Goal: Task Accomplishment & Management: Manage account settings

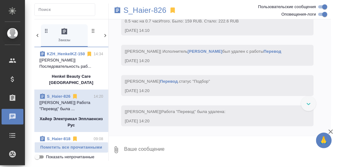
scroll to position [5301, 0]
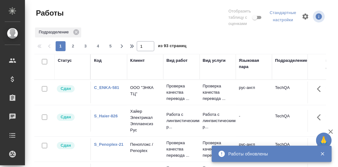
scroll to position [115, 0]
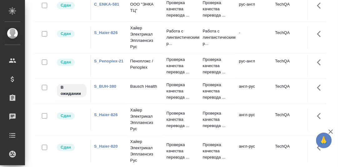
drag, startPoint x: 334, startPoint y: 79, endPoint x: 333, endPoint y: 45, distance: 34.1
click at [328, 36] on div "Работы Отобразить таблицу с оценками Стандартные настройки Подразделение 1 2 3 …" at bounding box center [181, 83] width 313 height 167
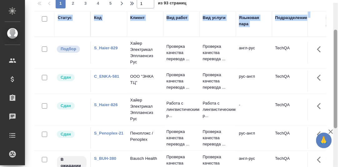
scroll to position [42, 0]
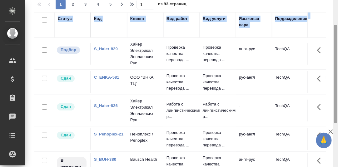
drag, startPoint x: 335, startPoint y: 74, endPoint x: 332, endPoint y: 30, distance: 43.6
click at [332, 30] on div "Работы Отобразить таблицу с оценками Стандартные настройки Подразделение 1 2 3 …" at bounding box center [181, 83] width 313 height 167
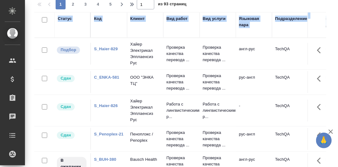
click at [105, 49] on link "S_Haier-829" at bounding box center [106, 49] width 24 height 5
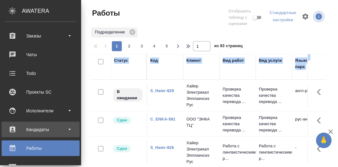
scroll to position [125, 0]
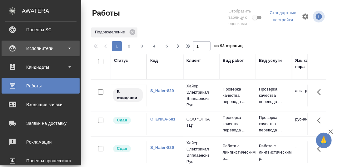
click at [43, 48] on div "Исполнители" at bounding box center [41, 48] width 72 height 9
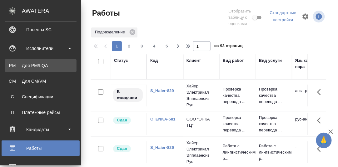
click at [40, 65] on div "Для PM/LQA" at bounding box center [41, 65] width 66 height 6
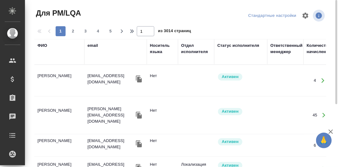
click at [40, 45] on div "ФИО" at bounding box center [42, 45] width 10 height 6
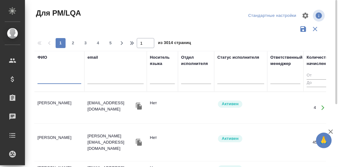
click at [51, 81] on input "text" at bounding box center [59, 80] width 44 height 8
paste input "Рогожникова Наталья"
type input "Рогожникова Наталья"
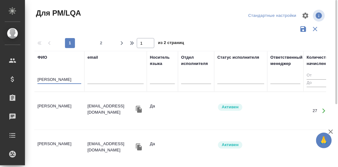
click at [57, 104] on td "Рогожникова Наталья Игоревна" at bounding box center [59, 111] width 50 height 22
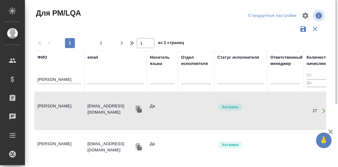
click at [57, 104] on td "Рогожникова Наталья Игоревна" at bounding box center [59, 111] width 50 height 22
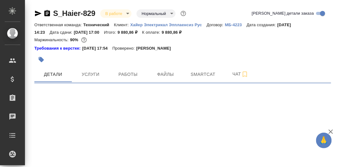
select select "RU"
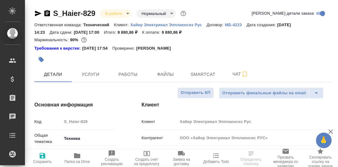
type textarea "x"
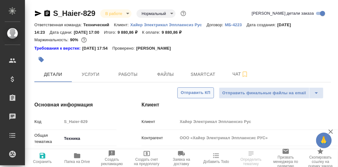
type textarea "x"
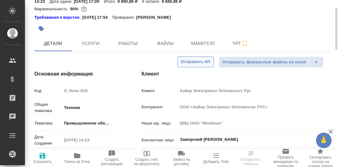
scroll to position [62, 0]
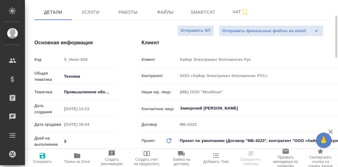
type input "[PERSON_NAME]"
click at [127, 13] on span "Работы" at bounding box center [128, 12] width 30 height 8
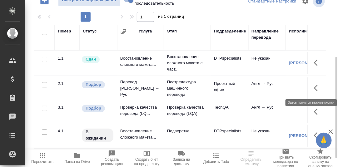
scroll to position [107, 0]
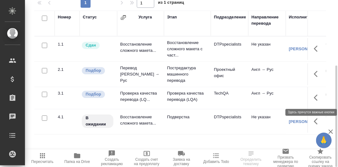
click at [318, 97] on icon "button" at bounding box center [317, 97] width 7 height 7
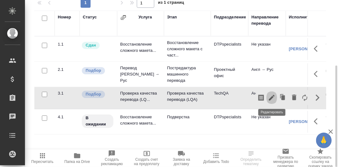
click at [271, 97] on icon "button" at bounding box center [271, 97] width 7 height 7
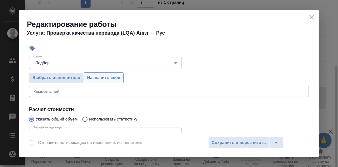
scroll to position [62, 0]
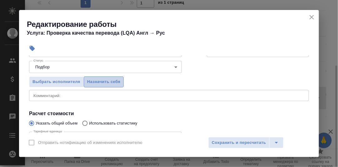
click at [109, 81] on span "Назначить себя" at bounding box center [103, 81] width 33 height 7
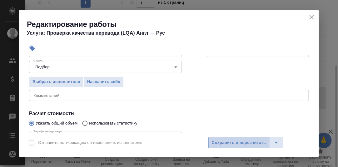
click at [240, 141] on span "Сохранить и пересчитать" at bounding box center [239, 142] width 54 height 7
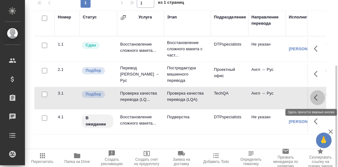
click at [319, 96] on icon "button" at bounding box center [317, 97] width 7 height 7
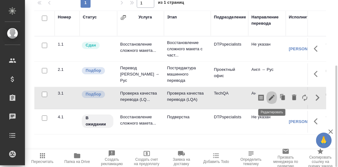
click at [272, 96] on icon "button" at bounding box center [272, 98] width 6 height 6
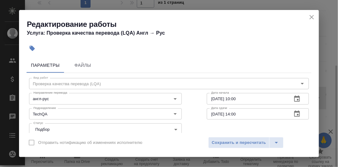
scroll to position [31, 0]
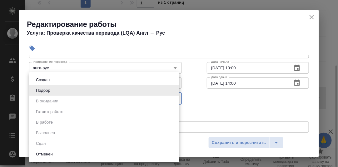
click at [104, 96] on body "🙏 .cls-1 fill:#fff; AWATERA Румянцева Дарья d.rumyantseva Клиенты Спецификации …" at bounding box center [169, 83] width 338 height 167
click at [191, 88] on div at bounding box center [169, 83] width 338 height 167
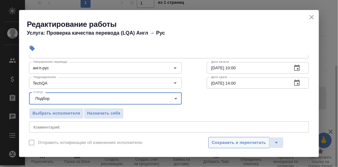
click at [239, 143] on span "Сохранить и пересчитать" at bounding box center [239, 142] width 54 height 7
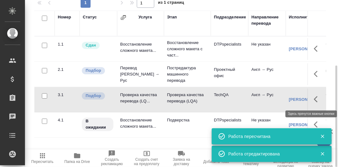
click at [314, 98] on icon "button" at bounding box center [316, 99] width 4 height 6
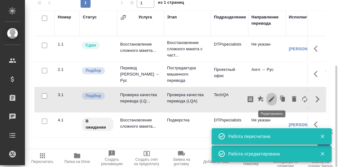
click at [272, 99] on icon "button" at bounding box center [272, 100] width 6 height 6
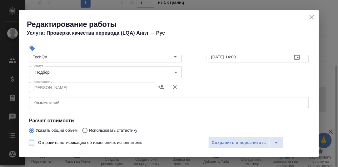
scroll to position [62, 0]
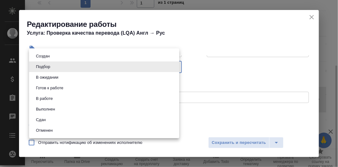
click at [172, 68] on body "🙏 .cls-1 fill:#fff; AWATERA Румянцева Дарья d.rumyantseva Клиенты Спецификации …" at bounding box center [169, 83] width 338 height 167
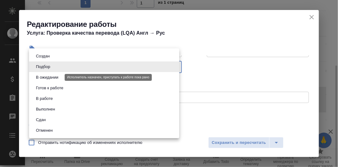
click at [54, 77] on button "В ожидании" at bounding box center [47, 77] width 26 height 7
type input "pending"
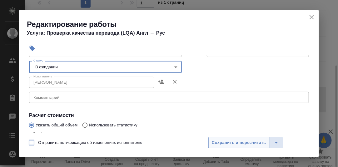
click at [234, 142] on span "Сохранить и пересчитать" at bounding box center [239, 142] width 54 height 7
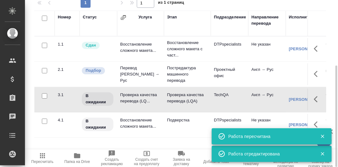
scroll to position [0, 0]
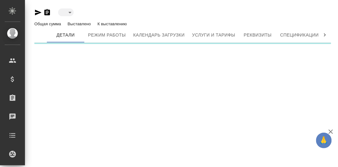
type input "active"
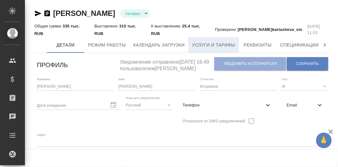
click at [212, 46] on span "Услуги и тарифы" at bounding box center [213, 45] width 43 height 8
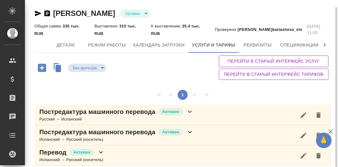
scroll to position [3, 0]
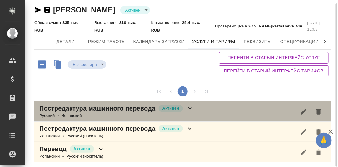
click at [189, 108] on icon at bounding box center [190, 108] width 4 height 2
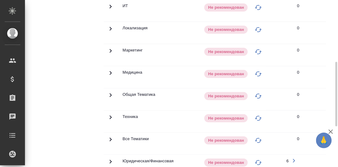
scroll to position [35, 0]
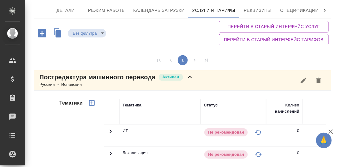
click at [191, 76] on icon at bounding box center [189, 76] width 7 height 7
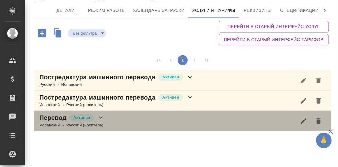
click at [100, 118] on icon at bounding box center [100, 117] width 7 height 7
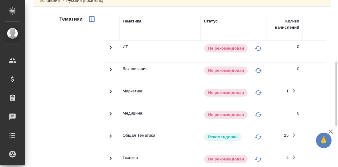
scroll to position [191, 0]
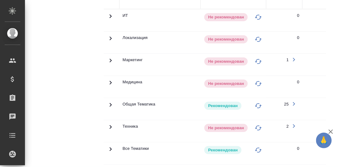
click at [109, 20] on icon at bounding box center [110, 15] width 7 height 7
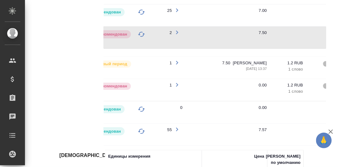
scroll to position [0, 117]
click at [176, 83] on icon "button" at bounding box center [176, 84] width 7 height 7
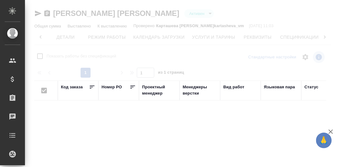
scroll to position [0, 41]
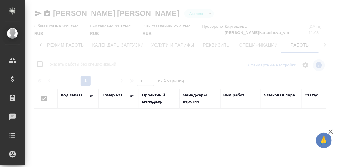
checkbox input "false"
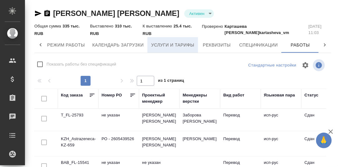
click at [183, 47] on span "Услуги и тарифы" at bounding box center [172, 45] width 43 height 8
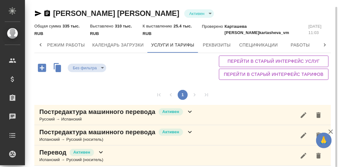
scroll to position [3, 0]
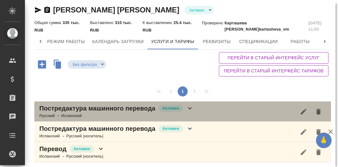
click at [190, 107] on icon at bounding box center [189, 108] width 7 height 7
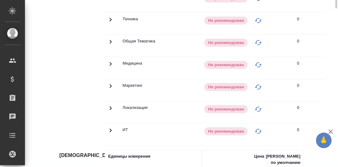
scroll to position [66, 0]
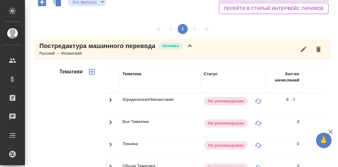
click at [192, 46] on icon at bounding box center [189, 45] width 7 height 7
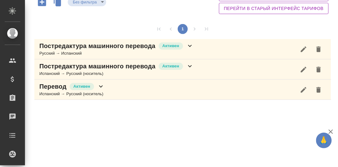
click at [191, 65] on icon at bounding box center [190, 66] width 4 height 2
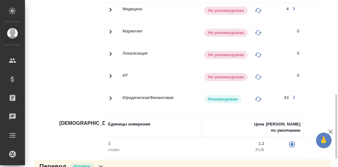
scroll to position [181, 0]
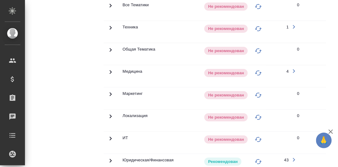
click at [110, 9] on icon at bounding box center [110, 5] width 7 height 7
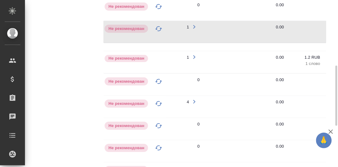
click at [195, 24] on icon "button" at bounding box center [194, 26] width 7 height 7
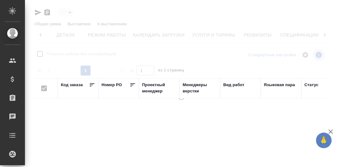
type input "active"
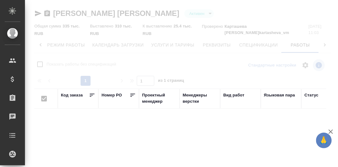
checkbox input "false"
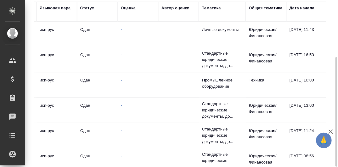
scroll to position [0, 0]
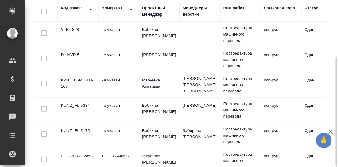
click at [81, 45] on td "KZH_FLSMIDTH-168" at bounding box center [78, 34] width 41 height 22
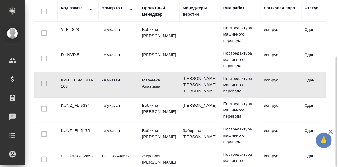
click at [82, 45] on td "KZH_FLSMIDTH-168" at bounding box center [78, 34] width 41 height 22
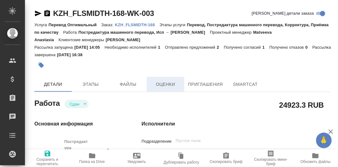
type textarea "x"
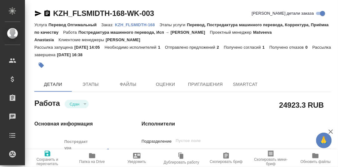
type textarea "x"
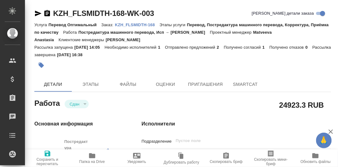
type textarea "x"
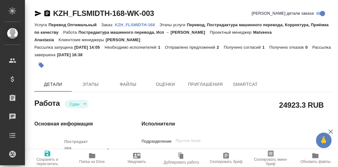
type textarea "x"
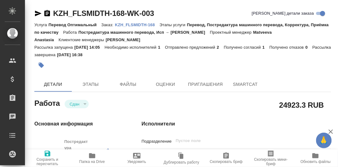
type textarea "x"
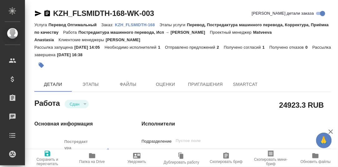
type textarea "x"
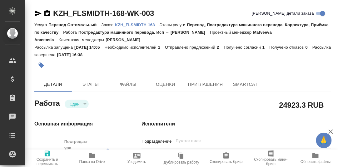
click at [142, 25] on p "KZH_FLSMIDTH-168" at bounding box center [137, 24] width 45 height 5
type textarea "x"
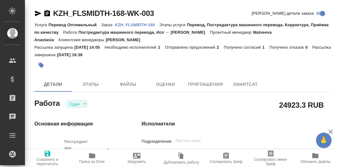
type textarea "x"
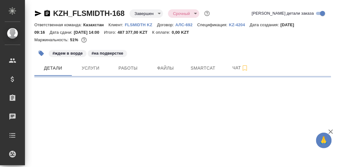
select select "RU"
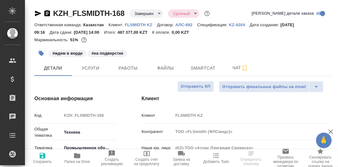
type textarea "x"
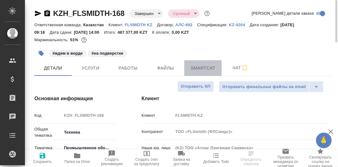
click at [210, 67] on span "Smartcat" at bounding box center [203, 68] width 30 height 8
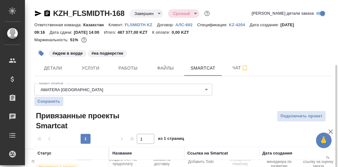
scroll to position [36, 0]
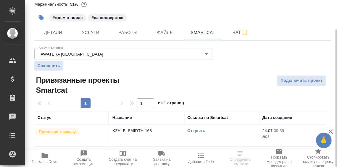
click at [194, 131] on link "Открыть" at bounding box center [196, 130] width 18 height 5
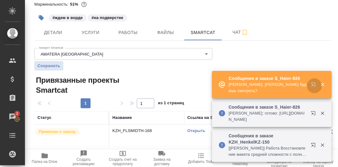
click at [314, 83] on icon "button" at bounding box center [314, 85] width 7 height 7
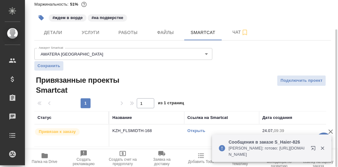
click at [196, 131] on link "Открыть" at bounding box center [196, 130] width 18 height 5
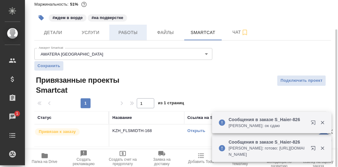
click at [130, 32] on span "Работы" at bounding box center [128, 33] width 30 height 8
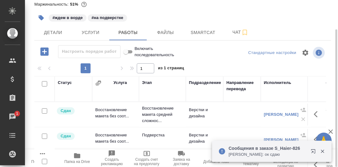
click at [324, 151] on icon "button" at bounding box center [322, 151] width 3 height 3
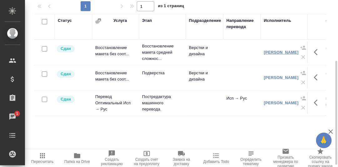
scroll to position [101, 0]
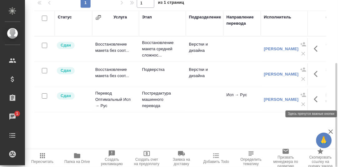
click at [316, 97] on icon "button" at bounding box center [316, 99] width 4 height 6
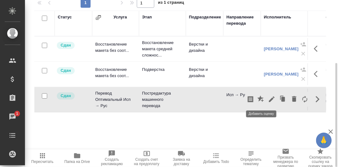
click at [262, 100] on icon "button" at bounding box center [260, 99] width 7 height 7
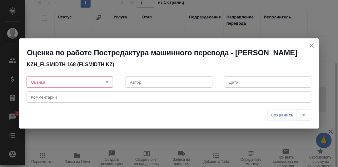
click at [107, 87] on body "🙏 .cls-1 fill:#fff; AWATERA Румянцева Дарья d.rumyantseva Клиенты Спецификации …" at bounding box center [169, 83] width 338 height 167
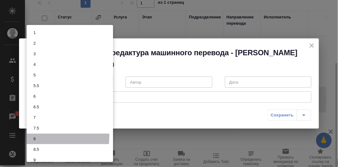
click at [41, 137] on li "8" at bounding box center [70, 139] width 87 height 11
type input "8"
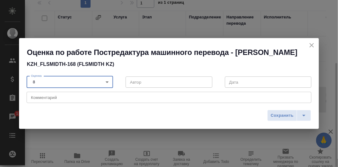
click at [56, 100] on textarea at bounding box center [169, 97] width 276 height 5
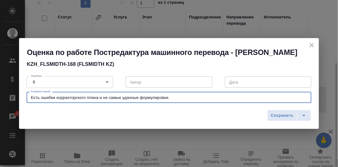
type textarea "Есть ошибки корректорского плана и не самые удачные формулировки."
click at [106, 87] on body "🙏 .cls-1 fill:#fff; AWATERA Румянцева Дарья d.rumyantseva Клиенты Спецификации …" at bounding box center [169, 83] width 338 height 167
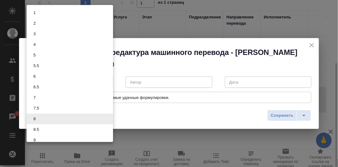
click at [40, 108] on button "7.5" at bounding box center [36, 108] width 9 height 7
type input "7.5"
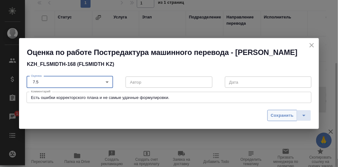
click at [287, 119] on span "Сохранить" at bounding box center [282, 115] width 23 height 7
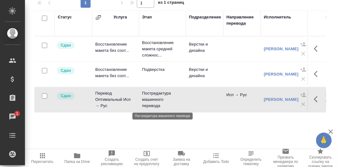
scroll to position [0, 0]
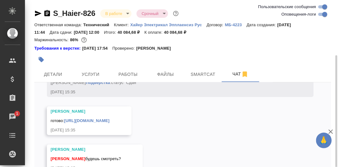
scroll to position [31, 0]
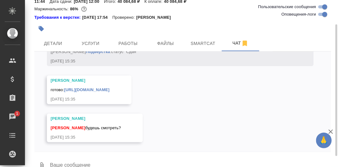
click at [121, 159] on textarea at bounding box center [190, 165] width 282 height 21
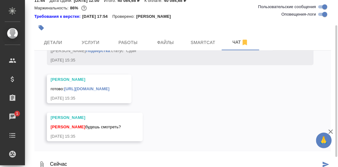
type textarea "Сейчас"
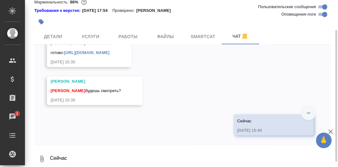
scroll to position [5213, 0]
click at [109, 55] on link "https://drive.awatera.com/apps/files/files/10245576?dir=/Shares/%D0%A5%D0%B0%D0…" at bounding box center [86, 52] width 45 height 5
click at [85, 160] on textarea "Сейчас" at bounding box center [190, 158] width 282 height 21
type textarea "Давайте попробуем сдать."
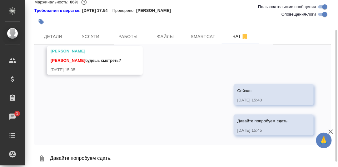
scroll to position [5274, 0]
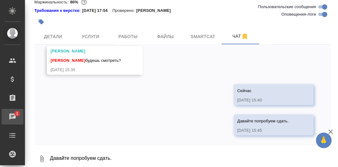
click at [12, 115] on div "Чаты" at bounding box center [5, 116] width 16 height 9
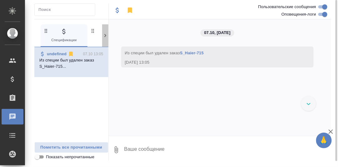
click at [106, 35] on icon at bounding box center [105, 35] width 6 height 6
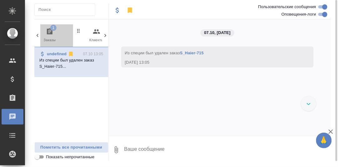
click at [49, 31] on icon "button" at bounding box center [49, 31] width 7 height 7
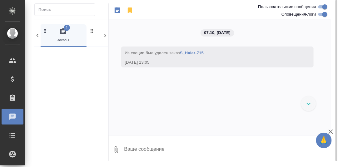
scroll to position [0, 47]
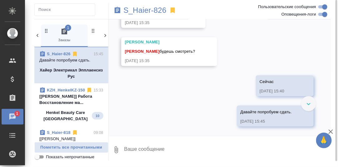
click at [60, 106] on p "[Крамник Артём] Работа Восстановление ма..." at bounding box center [71, 99] width 64 height 12
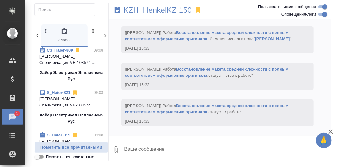
scroll to position [0, 0]
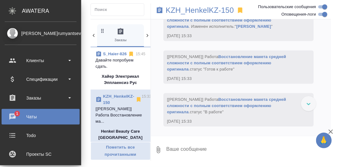
click at [12, 114] on div "Чаты" at bounding box center [41, 116] width 72 height 9
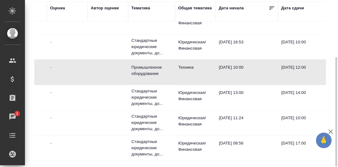
scroll to position [0, 295]
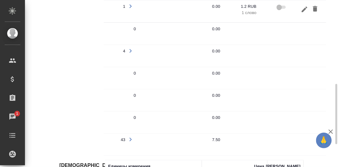
scroll to position [169, 0]
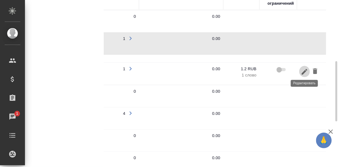
click at [306, 70] on icon "button" at bounding box center [304, 71] width 7 height 7
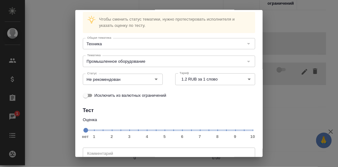
scroll to position [31, 0]
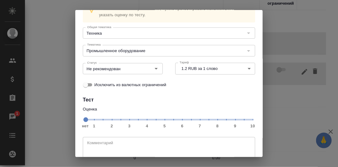
click at [205, 121] on span "нет 1 2 3 4 5 6 7 8 9 10" at bounding box center [168, 119] width 167 height 9
click at [155, 69] on icon "Open" at bounding box center [155, 68] width 7 height 7
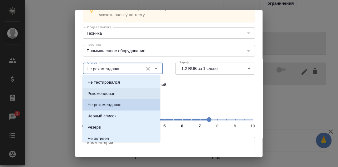
click at [102, 94] on p "Рекомендован" at bounding box center [101, 94] width 28 height 6
type input "Рекомендован"
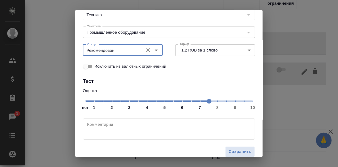
scroll to position [57, 0]
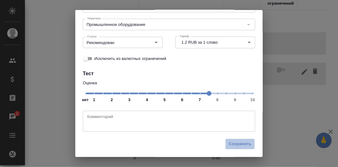
drag, startPoint x: 232, startPoint y: 144, endPoint x: 236, endPoint y: 118, distance: 26.6
click at [232, 144] on span "Сохранить" at bounding box center [240, 144] width 23 height 7
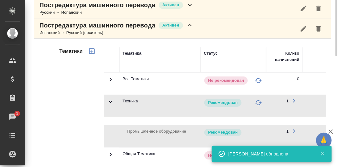
scroll to position [76, 0]
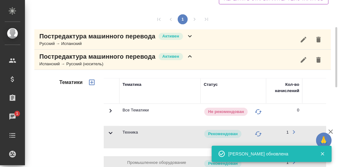
click at [192, 56] on icon at bounding box center [189, 56] width 7 height 7
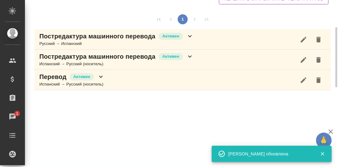
scroll to position [75, 0]
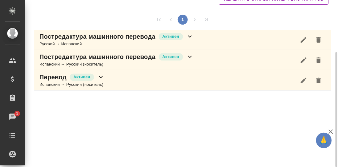
drag, startPoint x: 101, startPoint y: 76, endPoint x: 127, endPoint y: 80, distance: 27.0
click at [102, 76] on icon at bounding box center [100, 76] width 7 height 7
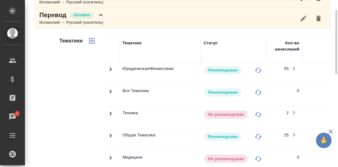
scroll to position [200, 0]
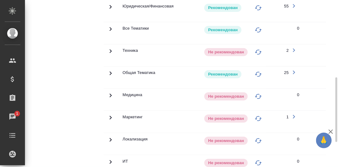
click at [112, 11] on icon at bounding box center [110, 6] width 7 height 7
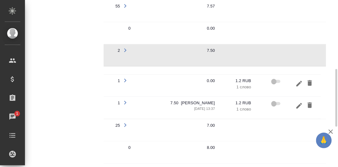
click at [125, 77] on icon "button" at bounding box center [125, 80] width 7 height 7
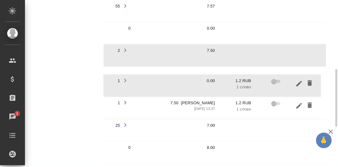
scroll to position [231, 0]
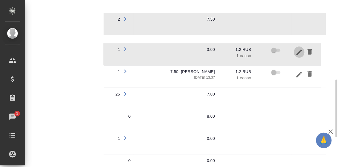
click at [300, 49] on icon "button" at bounding box center [300, 52] width 6 height 6
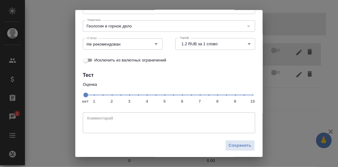
scroll to position [57, 0]
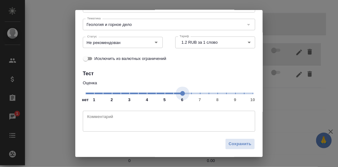
click at [178, 95] on span "нет 1 2 3 4 5 6 7 8 9 10" at bounding box center [168, 93] width 167 height 9
click at [172, 93] on span "нет 1 2 3 4 5 6 7 8 9 10" at bounding box center [168, 93] width 167 height 9
click at [141, 121] on textarea at bounding box center [169, 121] width 164 height 14
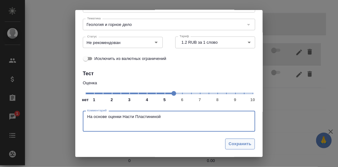
type textarea "На основе оценки Насти Пластининой"
click at [235, 145] on span "Сохранить" at bounding box center [240, 144] width 23 height 7
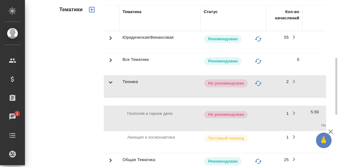
scroll to position [44, 0]
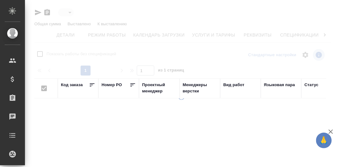
type input "active"
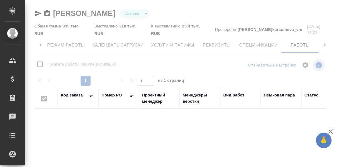
checkbox input "false"
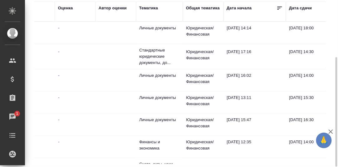
scroll to position [0, 286]
click at [155, 8] on div "Тематика" at bounding box center [149, 8] width 19 height 6
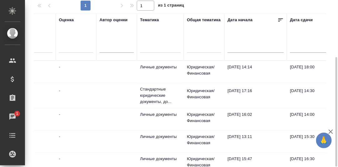
click at [196, 47] on div at bounding box center [204, 46] width 34 height 9
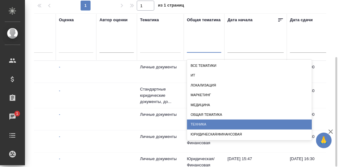
click at [207, 122] on div "Техника" at bounding box center [249, 125] width 125 height 10
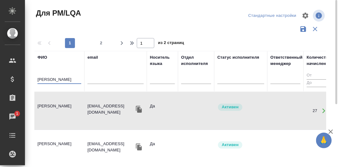
drag, startPoint x: 81, startPoint y: 78, endPoint x: 32, endPoint y: 76, distance: 49.8
click at [32, 76] on div "Для PM/LQA Стандартные настройки 1 2 1 из 2 страниц ФИО Рогожникова Наталья ema…" at bounding box center [183, 139] width 304 height 279
paste input "ванов Алексей"
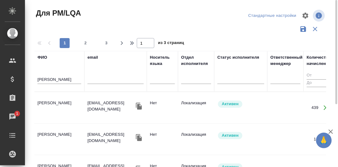
click at [52, 103] on td "[PERSON_NAME]" at bounding box center [59, 108] width 50 height 22
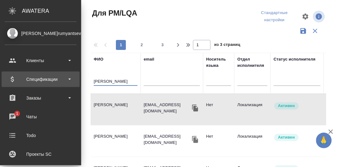
drag, startPoint x: 77, startPoint y: 78, endPoint x: 19, endPoint y: 78, distance: 57.8
click at [19, 78] on div ".cls-1 fill:#fff; AWATERA Румянцева Дарья d.rumyantseva Клиенты Спецификации За…" at bounding box center [169, 83] width 338 height 167
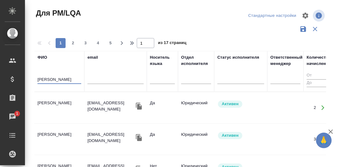
type input "Швецова"
click at [50, 99] on td "Швецова Лариса" at bounding box center [59, 108] width 50 height 22
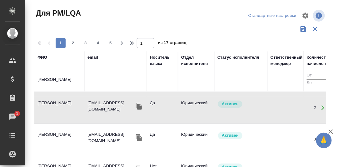
click at [50, 99] on td "Швецова Лариса" at bounding box center [59, 108] width 50 height 22
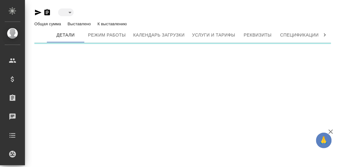
type input "active"
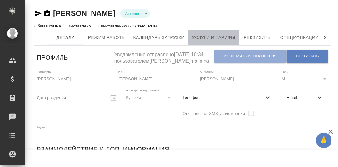
click at [206, 36] on span "Услуги и тарифы" at bounding box center [213, 38] width 43 height 8
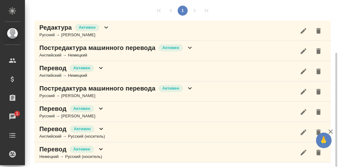
scroll to position [46, 0]
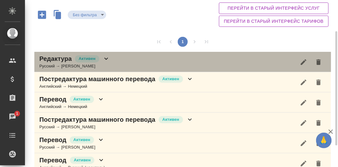
click at [106, 57] on icon at bounding box center [105, 58] width 7 height 7
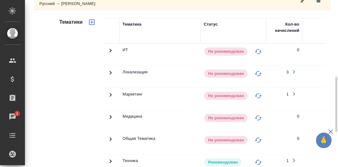
scroll to position [170, 0]
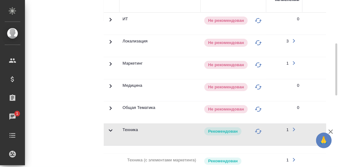
scroll to position [46, 0]
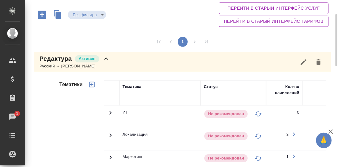
click at [108, 57] on icon at bounding box center [105, 58] width 7 height 7
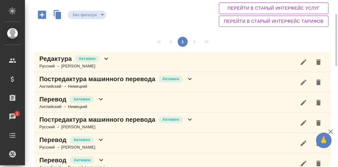
click at [189, 78] on icon at bounding box center [190, 79] width 4 height 2
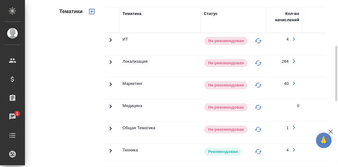
scroll to position [170, 0]
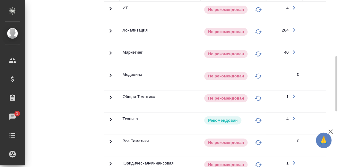
click at [109, 12] on icon at bounding box center [110, 8] width 7 height 7
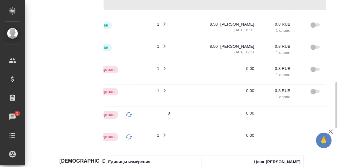
scroll to position [0, 141]
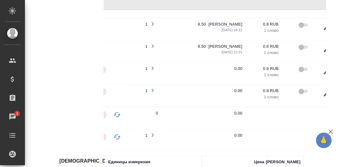
click at [153, 67] on icon "button" at bounding box center [153, 69] width 2 height 4
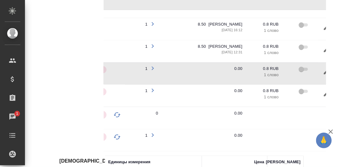
scroll to position [0, 169]
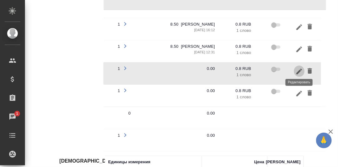
click at [298, 68] on icon "button" at bounding box center [299, 71] width 7 height 7
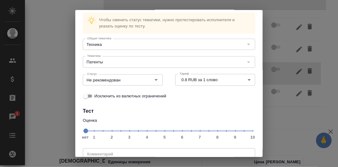
scroll to position [31, 0]
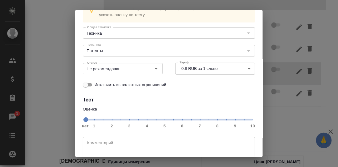
click at [221, 119] on span "нет 1 2 3 4 5 6 7 8 9 10" at bounding box center [168, 119] width 167 height 9
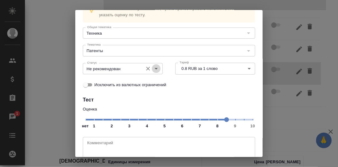
drag, startPoint x: 153, startPoint y: 68, endPoint x: 153, endPoint y: 73, distance: 5.0
click at [155, 68] on icon "Open" at bounding box center [156, 69] width 3 height 2
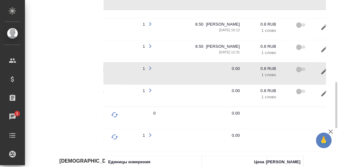
scroll to position [0, 169]
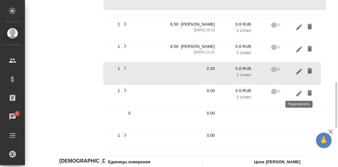
click at [300, 92] on icon "button" at bounding box center [299, 93] width 7 height 7
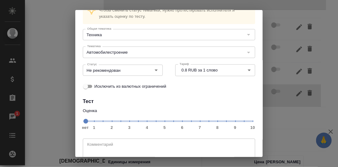
scroll to position [57, 0]
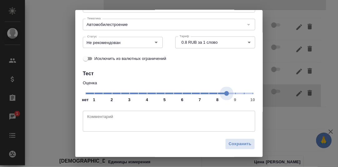
click at [223, 95] on span "нет 1 2 3 4 5 6 7 8 9 10" at bounding box center [168, 93] width 167 height 9
click at [156, 42] on icon "Open" at bounding box center [155, 42] width 7 height 7
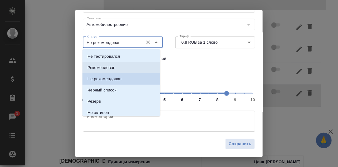
click at [118, 67] on li "Рекомендован" at bounding box center [121, 67] width 78 height 11
type input "Рекомендован"
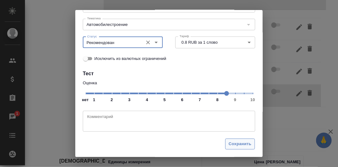
click at [229, 144] on span "Сохранить" at bounding box center [240, 144] width 23 height 7
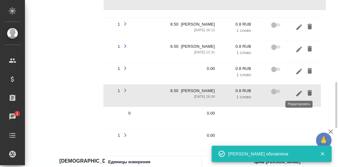
click at [299, 92] on icon "button" at bounding box center [300, 94] width 6 height 6
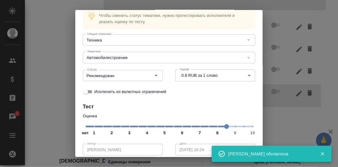
scroll to position [31, 0]
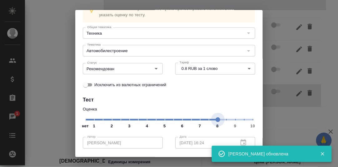
click at [214, 120] on span "нет 1 2 3 4 5 6 7 8 9 10" at bounding box center [168, 119] width 167 height 9
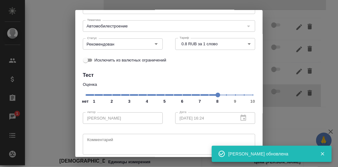
scroll to position [78, 0]
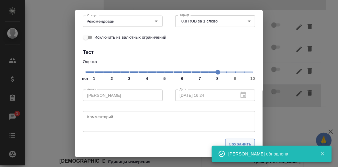
click at [234, 140] on button "Сохранить" at bounding box center [240, 144] width 30 height 11
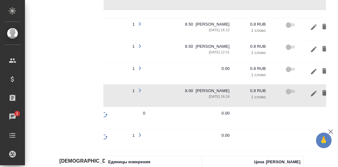
scroll to position [0, 169]
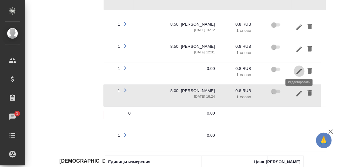
click at [300, 68] on icon "button" at bounding box center [299, 71] width 7 height 7
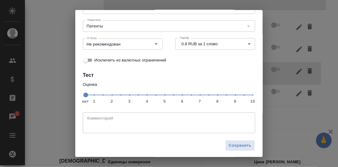
scroll to position [57, 0]
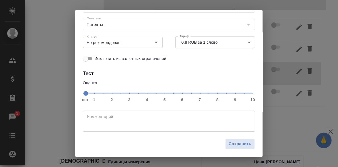
click at [204, 94] on span "нет 1 2 3 4 5 6 7 8 9 10" at bounding box center [168, 93] width 167 height 9
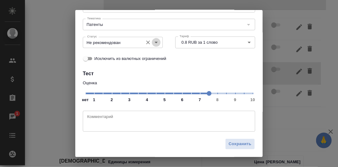
click at [152, 44] on icon "Open" at bounding box center [155, 42] width 7 height 7
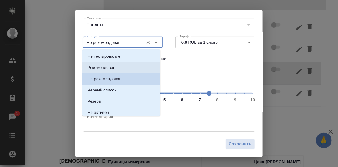
click at [105, 69] on p "Рекомендован" at bounding box center [101, 68] width 28 height 6
type input "Рекомендован"
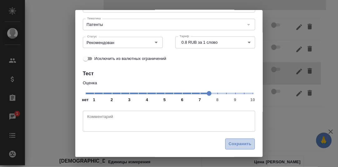
click at [239, 147] on span "Сохранить" at bounding box center [240, 144] width 23 height 7
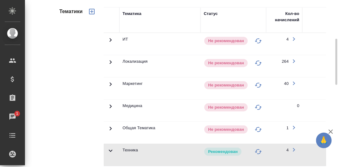
scroll to position [46, 0]
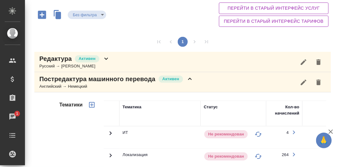
click at [191, 79] on icon at bounding box center [189, 78] width 7 height 7
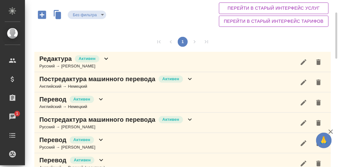
scroll to position [77, 0]
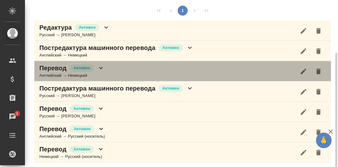
click at [100, 68] on icon at bounding box center [100, 67] width 7 height 7
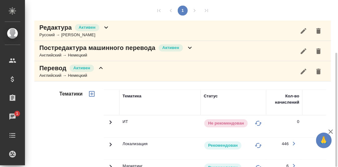
scroll to position [170, 0]
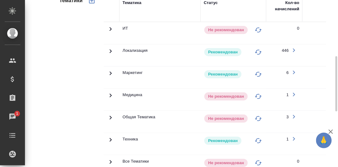
click at [110, 31] on icon at bounding box center [111, 29] width 2 height 4
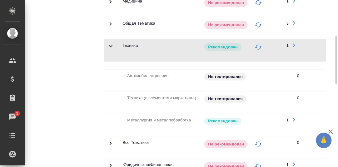
scroll to position [108, 0]
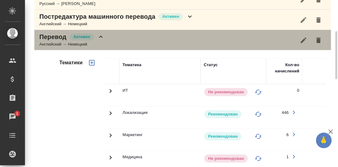
click at [101, 36] on icon at bounding box center [101, 37] width 4 height 2
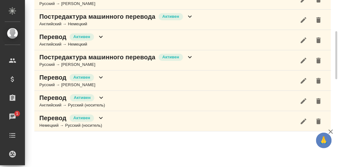
click at [191, 56] on icon at bounding box center [189, 56] width 7 height 7
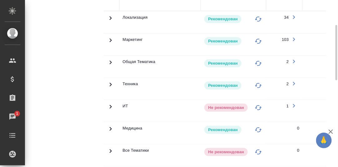
scroll to position [233, 0]
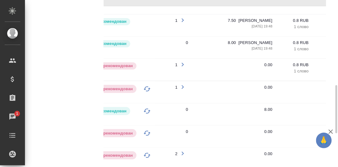
scroll to position [357, 0]
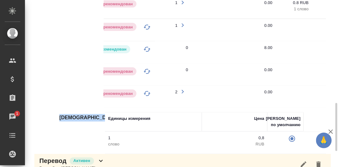
drag, startPoint x: 196, startPoint y: 109, endPoint x: 237, endPoint y: 107, distance: 41.0
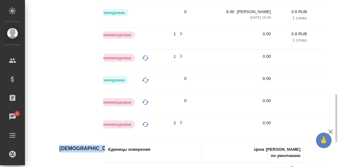
scroll to position [0, 114]
click at [181, 30] on icon "button" at bounding box center [179, 33] width 7 height 7
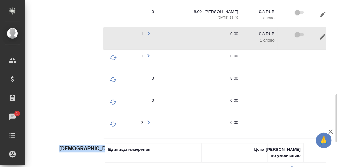
scroll to position [0, 169]
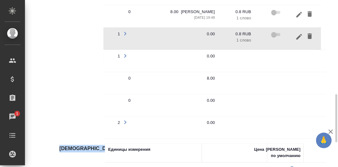
click at [299, 34] on icon "button" at bounding box center [300, 36] width 6 height 6
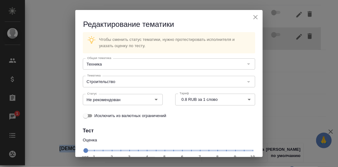
scroll to position [57, 0]
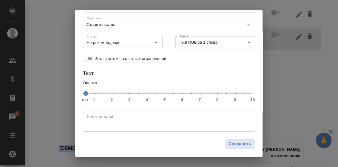
click at [206, 93] on span "нет 1 2 3 4 5 6 7 8 9 10" at bounding box center [168, 93] width 167 height 9
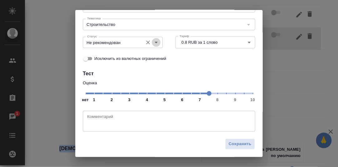
click at [154, 43] on icon "Open" at bounding box center [155, 42] width 7 height 7
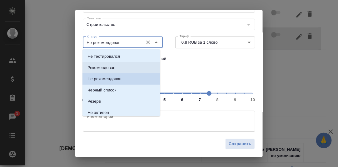
click at [112, 66] on p "Рекомендован" at bounding box center [101, 68] width 28 height 6
type input "Рекомендован"
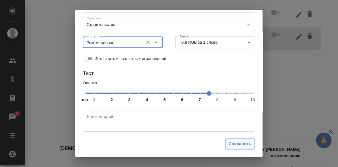
click at [230, 144] on span "Сохранить" at bounding box center [240, 144] width 23 height 7
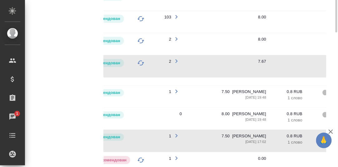
scroll to position [99, 0]
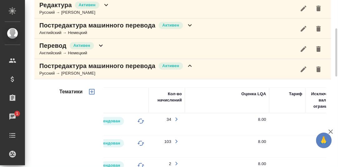
click at [191, 63] on icon at bounding box center [189, 65] width 7 height 7
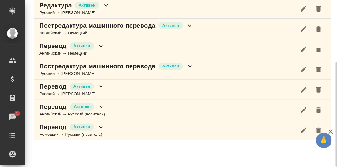
scroll to position [99, 0]
click at [102, 85] on icon at bounding box center [100, 86] width 7 height 7
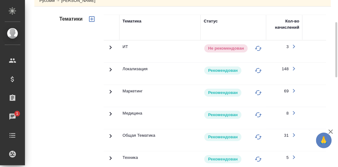
scroll to position [224, 0]
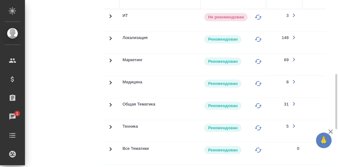
click at [111, 20] on icon at bounding box center [110, 15] width 7 height 7
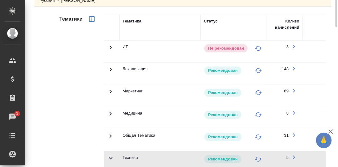
scroll to position [99, 0]
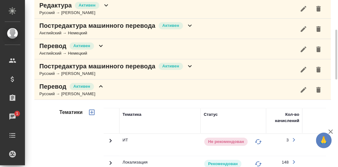
click at [102, 85] on icon at bounding box center [100, 86] width 7 height 7
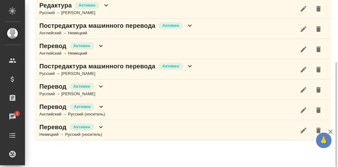
click at [102, 107] on icon at bounding box center [100, 106] width 7 height 7
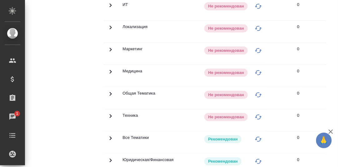
scroll to position [130, 0]
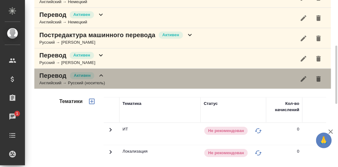
click at [102, 76] on icon at bounding box center [100, 75] width 7 height 7
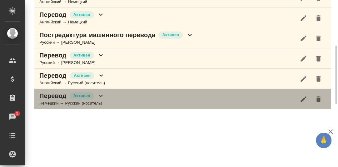
click at [102, 95] on icon at bounding box center [101, 96] width 4 height 2
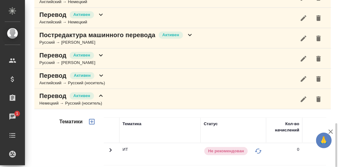
scroll to position [255, 0]
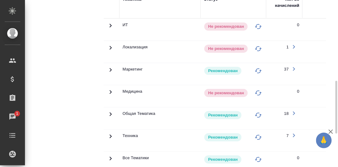
drag, startPoint x: 111, startPoint y: 134, endPoint x: 120, endPoint y: 127, distance: 11.4
click at [110, 29] on icon at bounding box center [110, 25] width 7 height 7
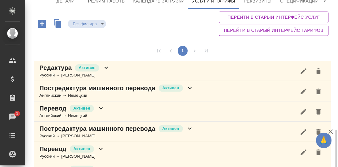
scroll to position [161, 0]
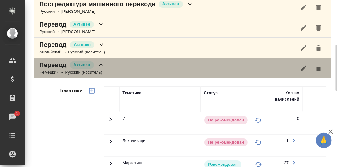
click at [102, 64] on icon at bounding box center [100, 64] width 7 height 7
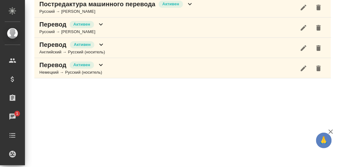
scroll to position [161, 0]
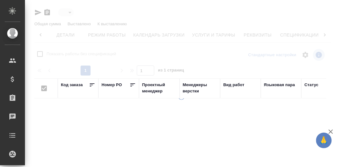
type input "active"
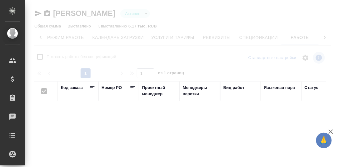
checkbox input "false"
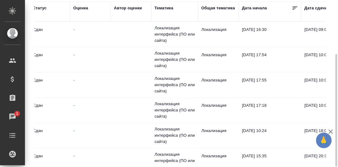
scroll to position [0, 289]
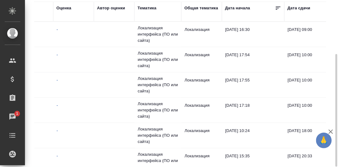
click at [206, 7] on div "Общая тематика" at bounding box center [202, 8] width 34 height 6
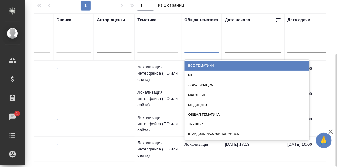
click at [198, 45] on div at bounding box center [202, 46] width 34 height 9
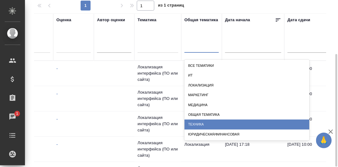
click at [201, 122] on div "Техника" at bounding box center [247, 125] width 125 height 10
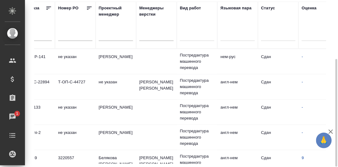
scroll to position [0, 0]
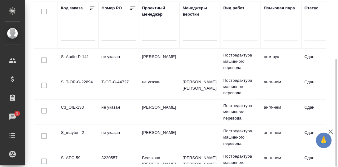
click at [72, 55] on td "S_Audio-P-141" at bounding box center [78, 62] width 41 height 22
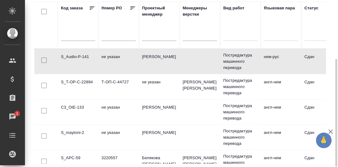
click at [72, 55] on td "S_Audio-P-141" at bounding box center [78, 62] width 41 height 22
click at [87, 72] on td "S_T-OP-C-22894" at bounding box center [78, 62] width 41 height 22
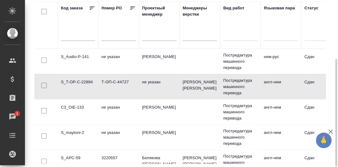
click at [87, 72] on td "S_T-OP-C-22894" at bounding box center [78, 62] width 41 height 22
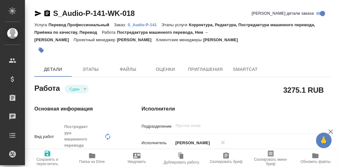
type textarea "x"
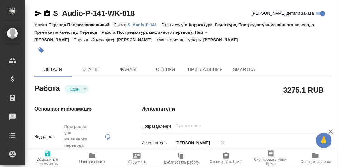
type textarea "x"
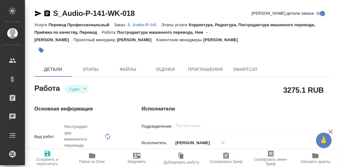
type textarea "x"
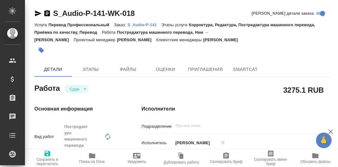
type textarea "x"
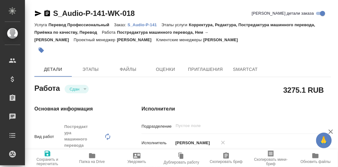
click at [139, 25] on p "S_Audio-P-141" at bounding box center [145, 24] width 34 height 5
type textarea "x"
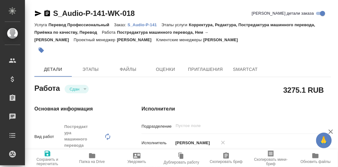
type textarea "x"
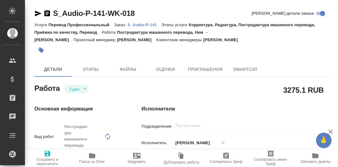
type textarea "x"
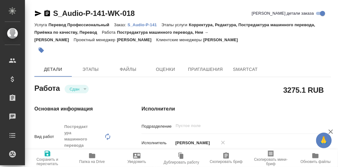
type textarea "x"
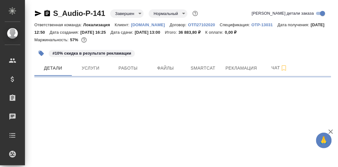
select select "RU"
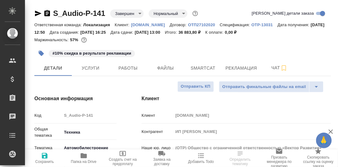
type textarea "x"
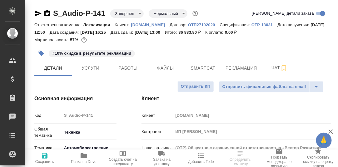
type textarea "x"
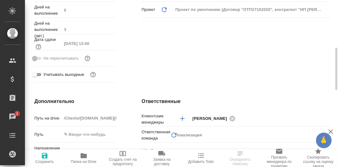
scroll to position [31, 0]
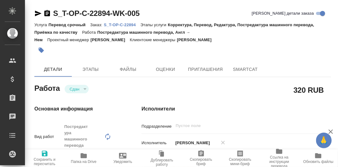
type textarea "x"
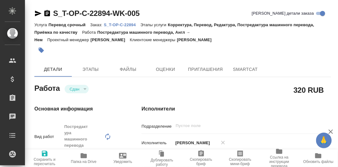
type textarea "x"
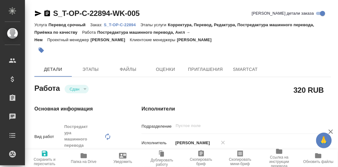
type textarea "x"
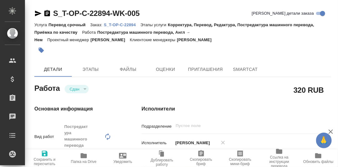
type textarea "x"
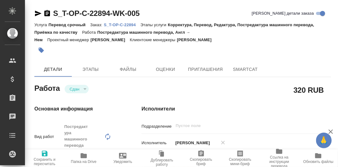
type textarea "x"
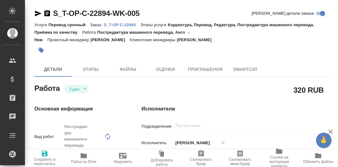
type textarea "x"
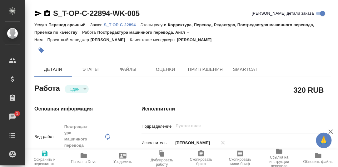
click at [123, 26] on p "S_T-OP-C-22894" at bounding box center [122, 24] width 37 height 5
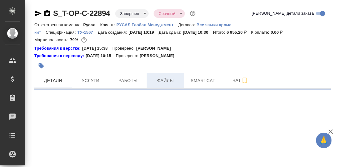
select select "RU"
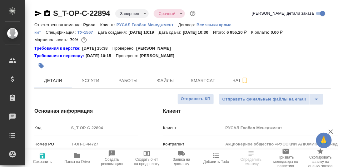
type textarea "x"
click at [208, 79] on span "Smartcat" at bounding box center [203, 81] width 30 height 8
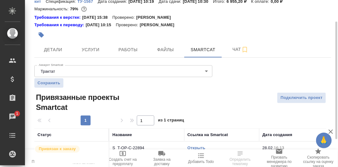
scroll to position [70, 0]
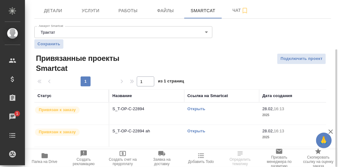
click at [197, 109] on link "Открыть" at bounding box center [196, 109] width 18 height 5
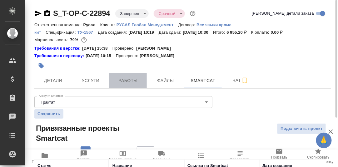
click at [124, 81] on span "Работы" at bounding box center [128, 81] width 30 height 8
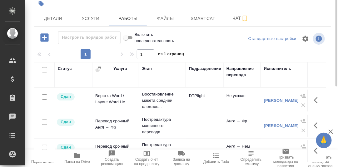
scroll to position [93, 0]
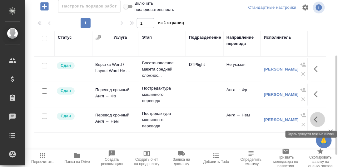
click at [316, 121] on icon "button" at bounding box center [316, 120] width 4 height 6
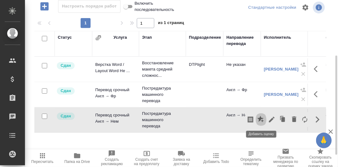
click at [263, 120] on icon "button" at bounding box center [260, 119] width 6 height 6
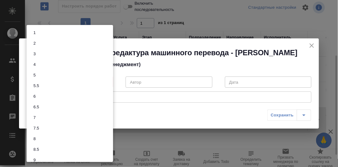
click at [107, 85] on body "🙏 .cls-1 fill:#fff; AWATERA Румянцева Дарья d.rumyantseva Клиенты Спецификации …" at bounding box center [169, 83] width 338 height 167
click at [38, 119] on li "7" at bounding box center [70, 117] width 87 height 11
type input "7"
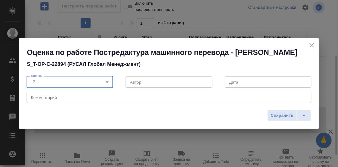
click at [49, 100] on textarea at bounding box center [169, 97] width 276 height 5
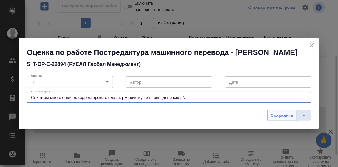
type textarea "Слишком много ошибок корректорского плана. pH почему-то переведено как pN."
click at [281, 119] on span "Сохранить" at bounding box center [282, 115] width 23 height 7
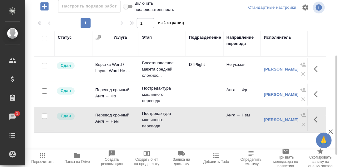
scroll to position [0, 0]
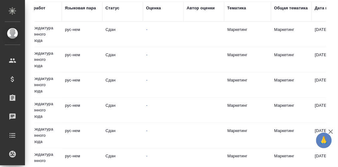
scroll to position [0, 207]
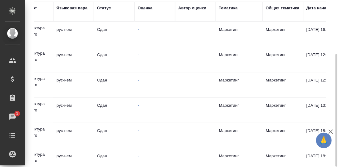
click at [225, 9] on div "Тематика" at bounding box center [228, 8] width 19 height 6
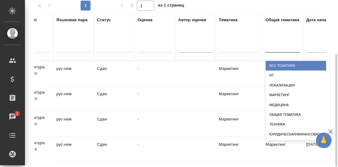
click at [275, 41] on div at bounding box center [283, 47] width 34 height 12
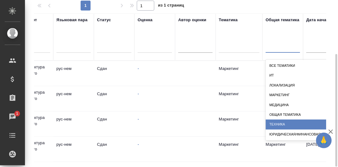
click at [281, 125] on div "Техника" at bounding box center [328, 125] width 125 height 10
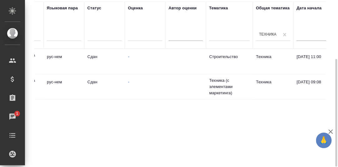
scroll to position [0, 292]
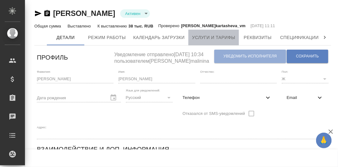
click at [217, 37] on span "Услуги и тарифы" at bounding box center [213, 38] width 43 height 8
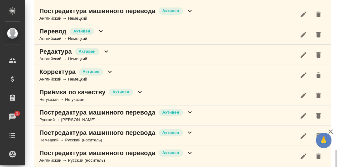
scroll to position [447, 0]
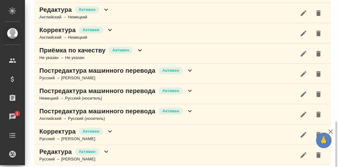
click at [189, 110] on icon at bounding box center [190, 111] width 4 height 2
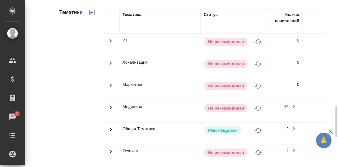
scroll to position [635, 0]
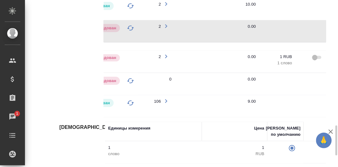
scroll to position [0, 169]
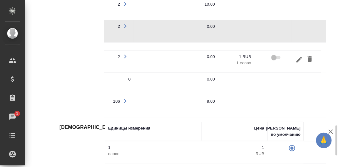
click at [300, 56] on icon "button" at bounding box center [299, 59] width 7 height 7
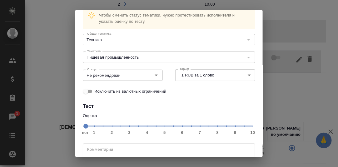
scroll to position [31, 0]
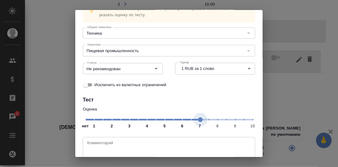
click at [197, 118] on span "нет 1 2 3 4 5 6 7 8 9 10" at bounding box center [168, 119] width 167 height 9
click at [154, 70] on icon "Open" at bounding box center [155, 68] width 7 height 7
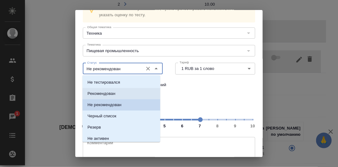
click at [113, 92] on p "Рекомендован" at bounding box center [101, 94] width 28 height 6
type input "Рекомендован"
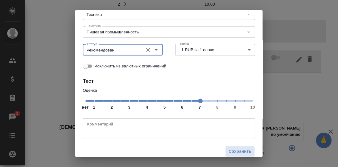
scroll to position [57, 0]
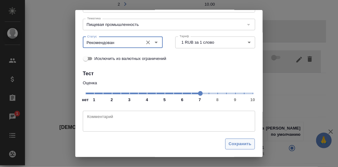
click at [237, 143] on span "Сохранить" at bounding box center [240, 144] width 23 height 7
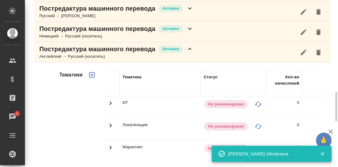
scroll to position [478, 0]
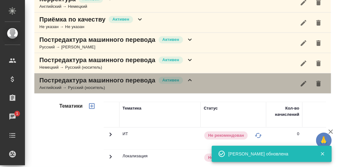
click at [190, 79] on icon at bounding box center [190, 80] width 4 height 2
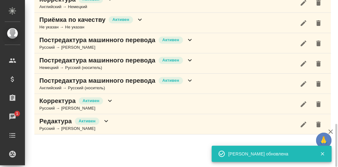
scroll to position [478, 0]
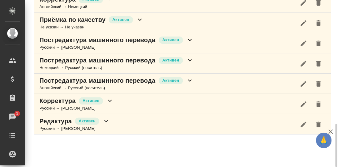
click at [108, 100] on icon at bounding box center [110, 101] width 4 height 2
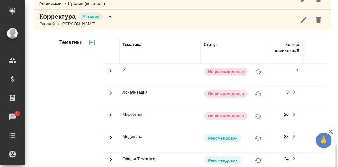
scroll to position [625, 0]
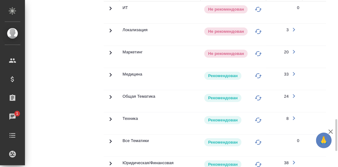
click at [112, 12] on icon at bounding box center [110, 8] width 7 height 7
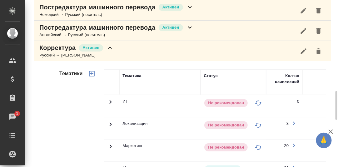
scroll to position [500, 0]
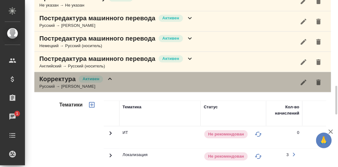
click at [111, 77] on icon at bounding box center [109, 78] width 7 height 7
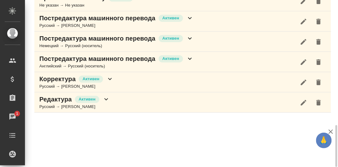
click at [106, 97] on icon at bounding box center [105, 99] width 7 height 7
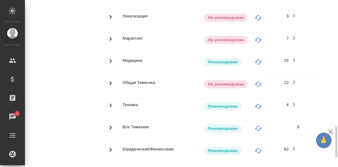
scroll to position [690, 0]
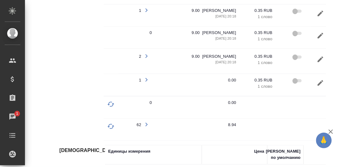
scroll to position [0, 153]
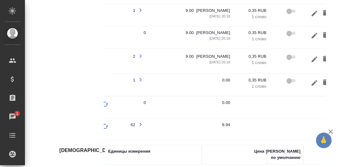
click at [139, 76] on icon "button" at bounding box center [140, 79] width 7 height 7
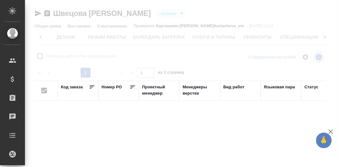
scroll to position [0, 41]
checkbox input "false"
